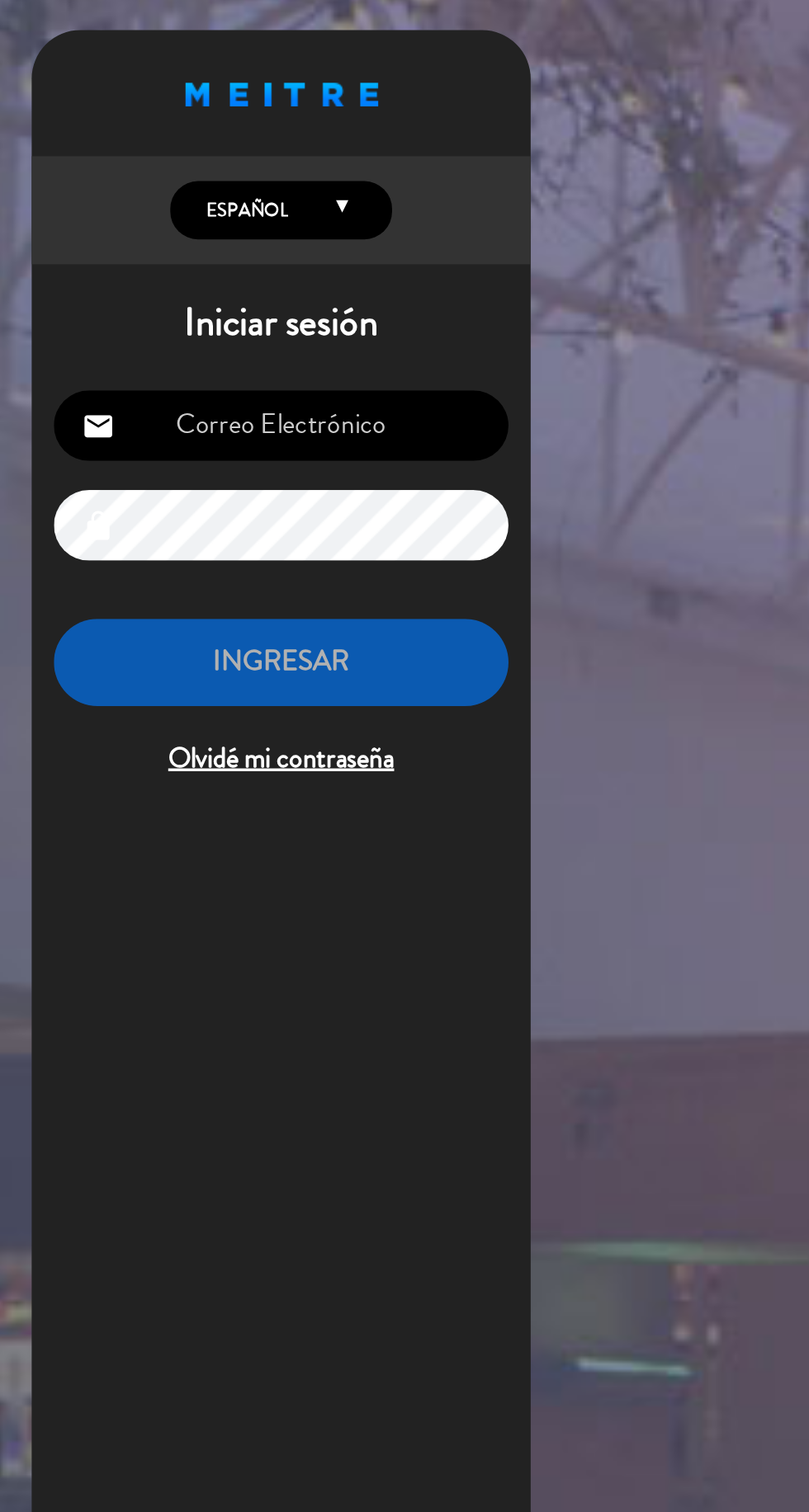
click at [258, 261] on input "email" at bounding box center [169, 256] width 271 height 42
type input "[EMAIL_ADDRESS][DOMAIN_NAME]"
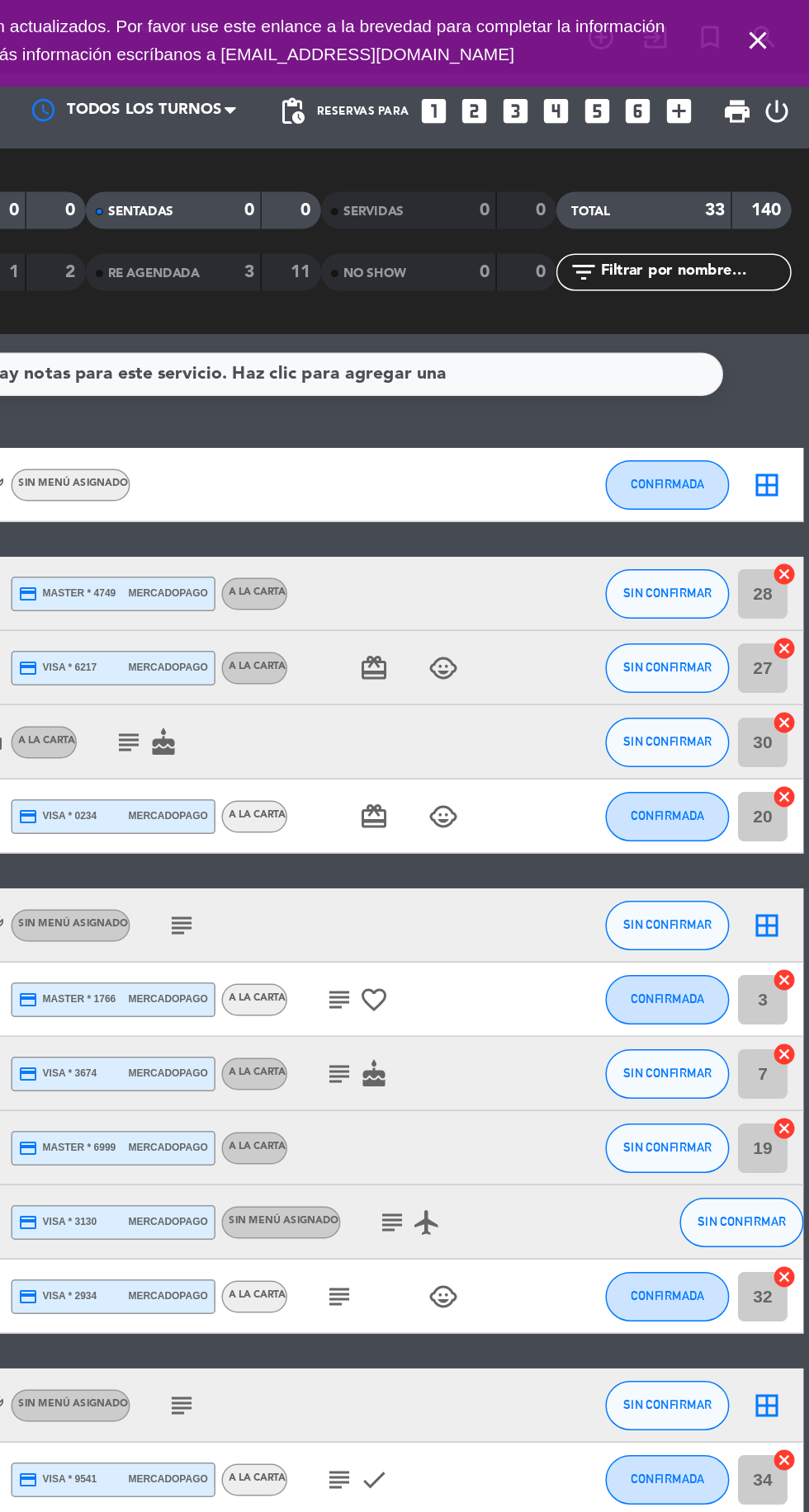
click at [769, 37] on icon "close" at bounding box center [774, 27] width 19 height 19
